Goal: Task Accomplishment & Management: Use online tool/utility

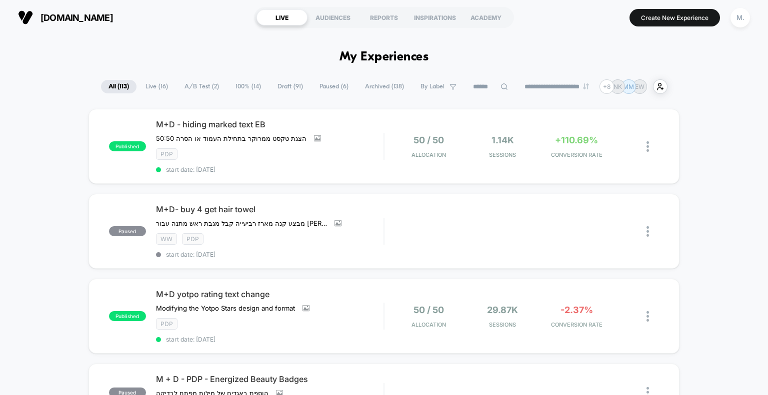
click at [152, 85] on span "Live ( 16 )" at bounding box center [156, 86] width 37 height 13
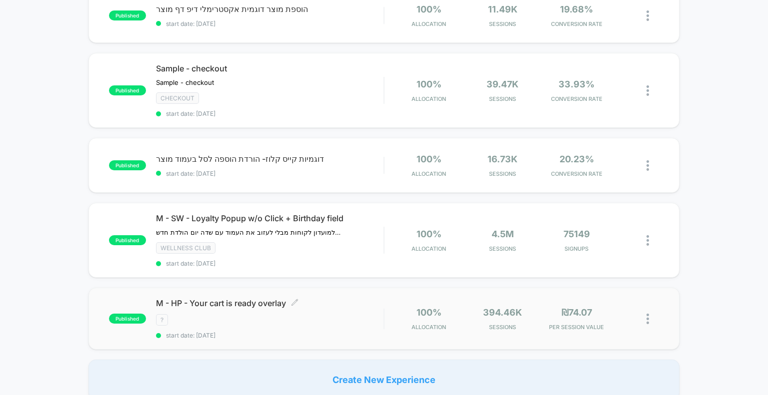
scroll to position [750, 0]
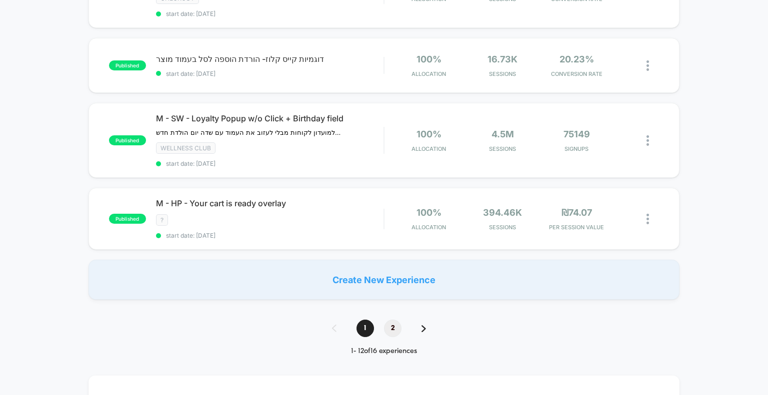
click at [388, 329] on span "2" at bounding box center [392, 328] width 17 height 17
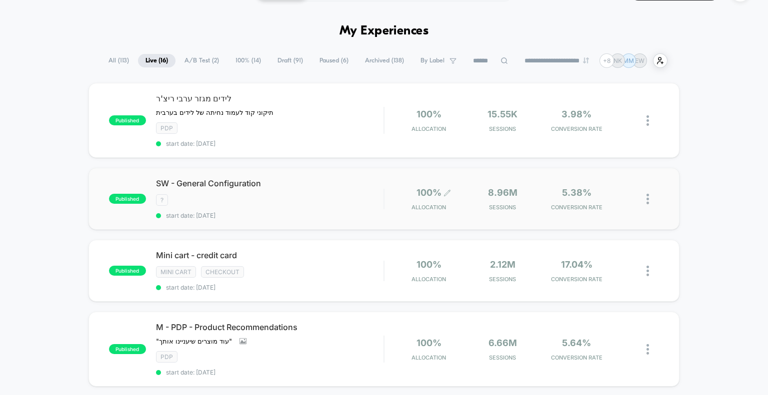
scroll to position [0, 0]
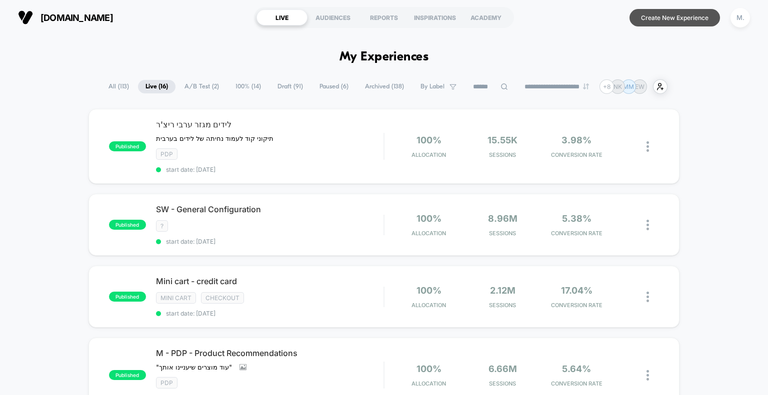
click at [662, 19] on button "Create New Experience" at bounding box center [674, 17] width 90 height 17
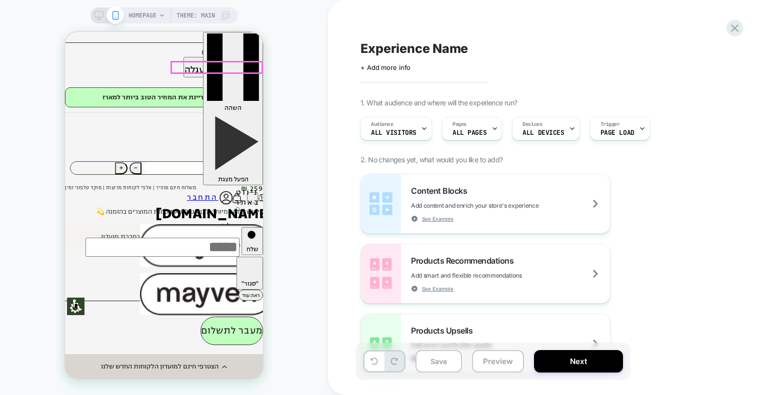
drag, startPoint x: 336, startPoint y: 115, endPoint x: 235, endPoint y: 68, distance: 111.4
click at [235, 192] on img at bounding box center [236, 198] width 11 height 12
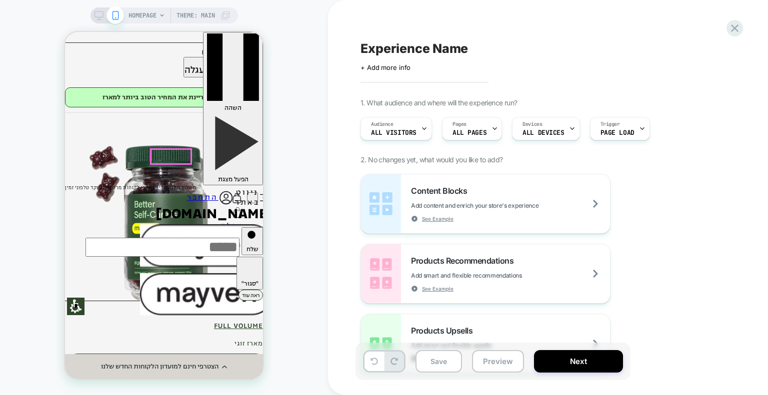
click at [137, 354] on span "−" at bounding box center [135, 360] width 4 height 12
type input "*"
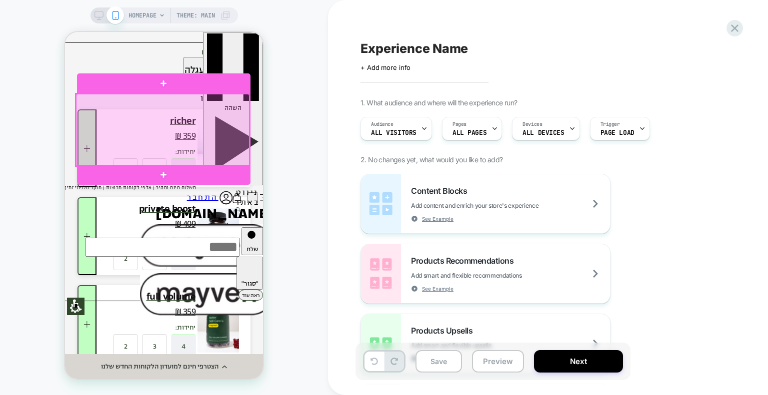
click at [245, 133] on div at bounding box center [162, 130] width 173 height 72
